Goal: Check status

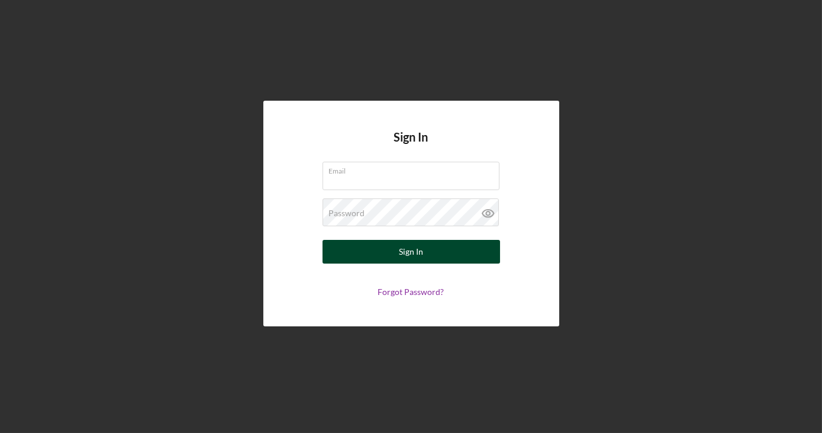
type input "[EMAIL_ADDRESS][DOMAIN_NAME]"
click at [404, 253] on div "Sign In" at bounding box center [411, 252] width 24 height 24
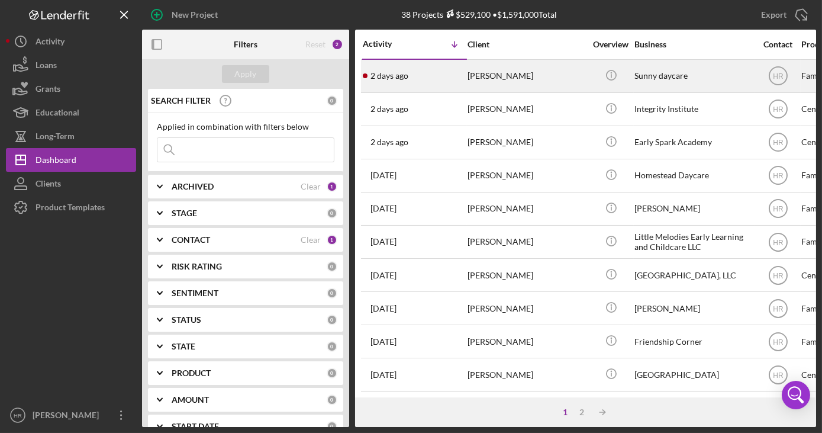
click at [646, 75] on div "Sunny daycare" at bounding box center [694, 75] width 118 height 31
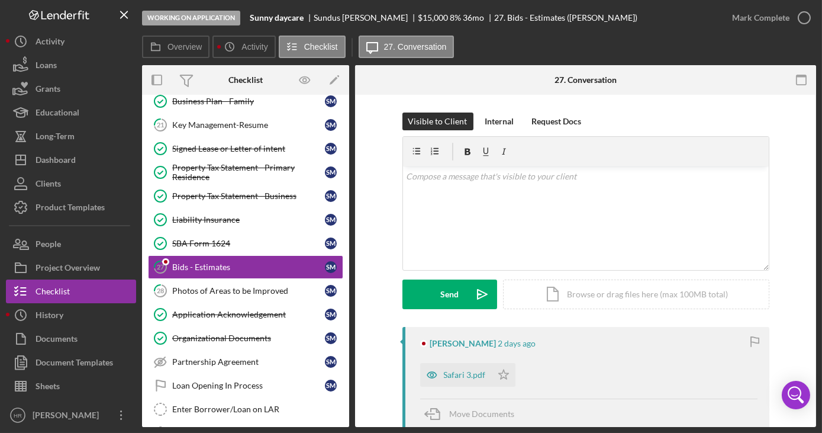
scroll to position [107, 0]
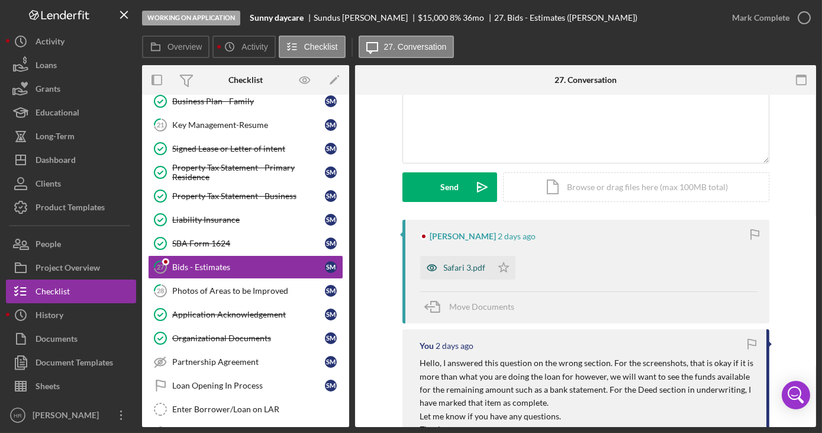
click at [459, 268] on div "Safari 3.pdf" at bounding box center [465, 267] width 42 height 9
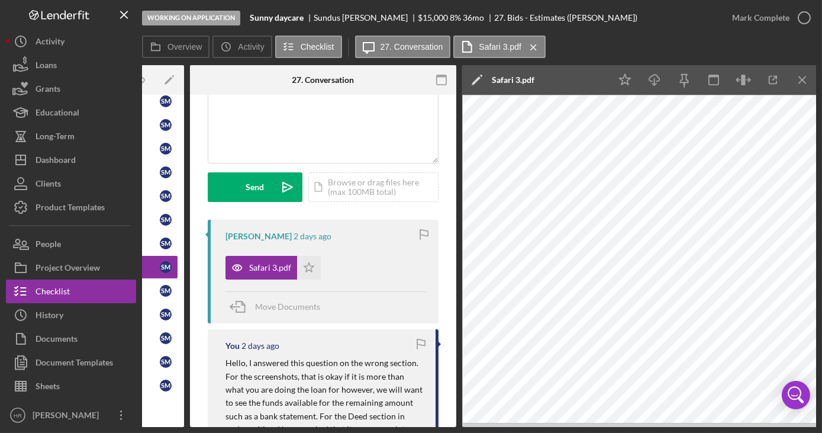
scroll to position [0, 166]
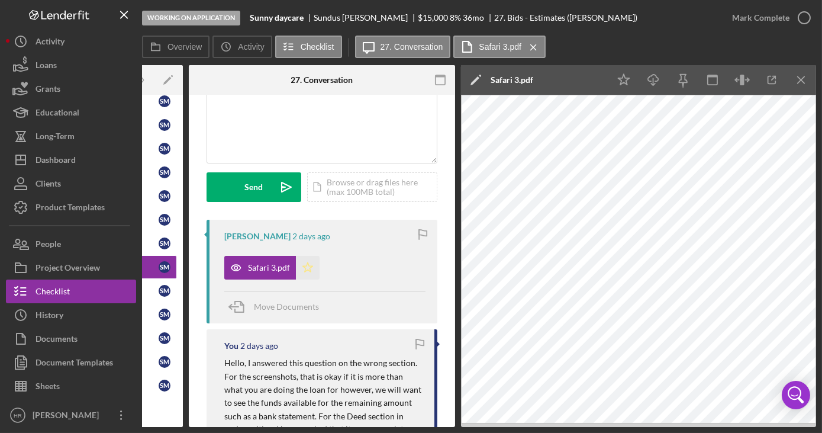
click at [309, 265] on polygon "button" at bounding box center [308, 266] width 10 height 9
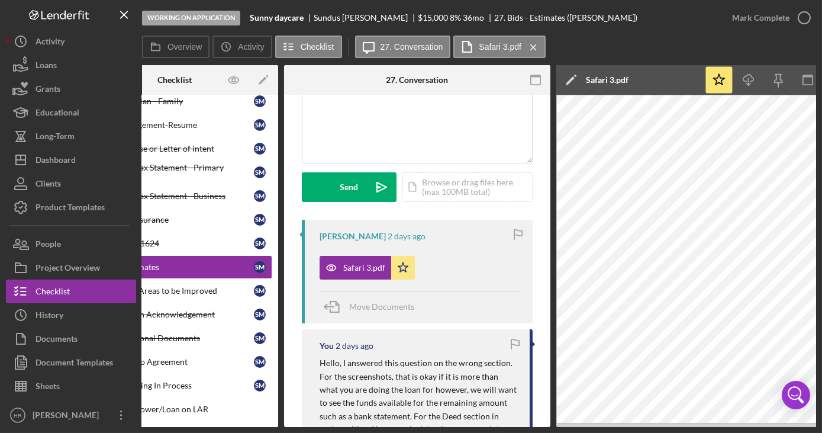
scroll to position [0, 0]
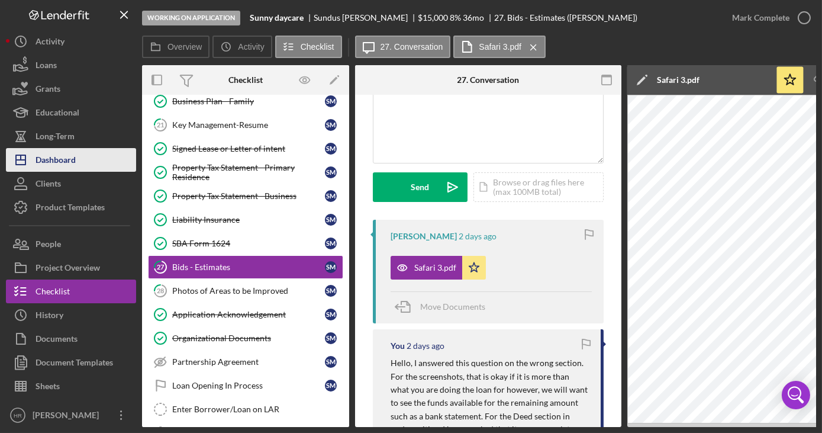
click at [44, 160] on div "Dashboard" at bounding box center [56, 161] width 40 height 27
